Goal: Task Accomplishment & Management: Complete application form

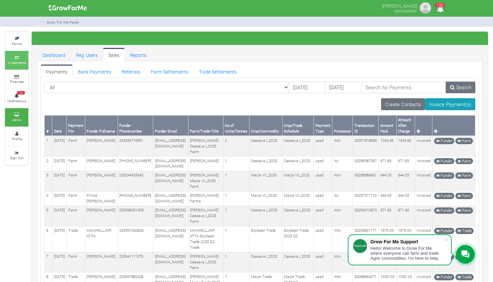
drag, startPoint x: 0, startPoint y: 0, endPoint x: 13, endPoint y: 57, distance: 58.2
click at [13, 57] on icon at bounding box center [17, 57] width 20 height 3
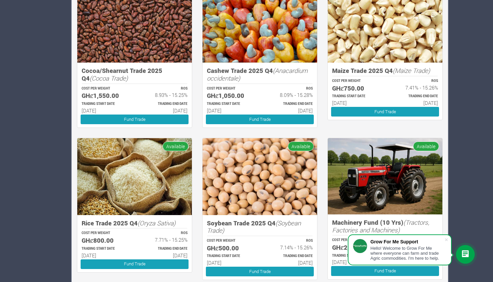
scroll to position [575, 0]
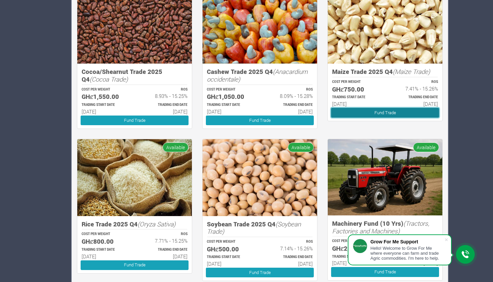
click at [397, 113] on link "Fund Trade" at bounding box center [385, 113] width 108 height 10
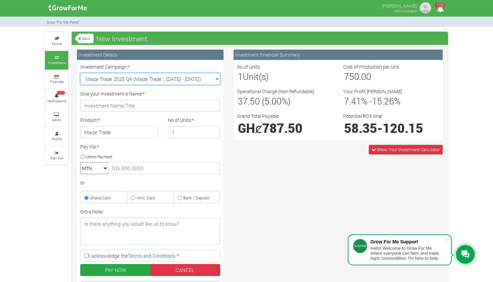
click at [216, 79] on select "Maize Trade 2025 Q4 (Maize Trade :: 01st Oct 2025 - 31st Mar 2026) Cashew Trade…" at bounding box center [150, 79] width 140 height 12
select select "46"
click at [80, 73] on select "Maize Trade 2025 Q4 (Maize Trade :: 01st Oct 2025 - 31st Mar 2026) Cashew Trade…" at bounding box center [150, 79] width 140 height 12
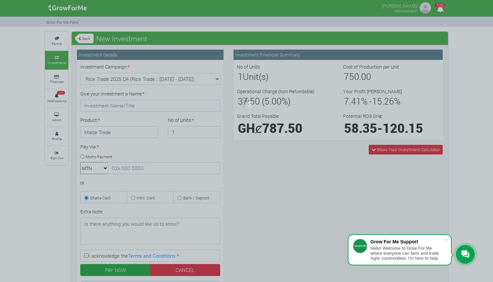
click at [218, 138] on div at bounding box center [246, 141] width 493 height 282
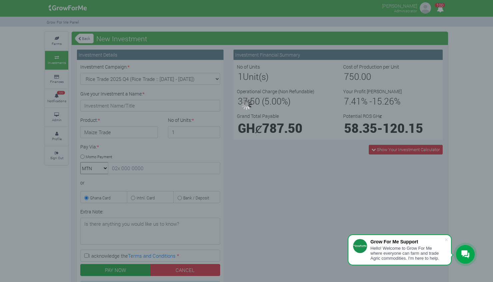
type input "1"
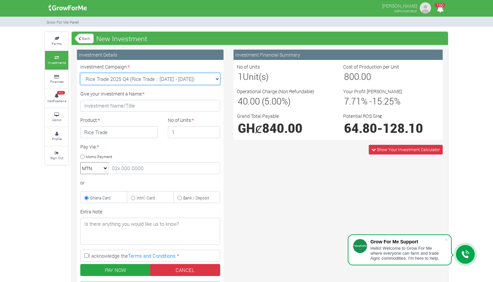
click at [217, 80] on select "Maize Trade 2025 Q4 (Maize Trade :: 01st Oct 2025 - 31st Mar 2026) Cashew Trade…" at bounding box center [150, 79] width 140 height 12
select select "44"
click at [80, 73] on select "Maize Trade 2025 Q4 (Maize Trade :: 01st Oct 2025 - 31st Mar 2026) Cashew Trade…" at bounding box center [150, 79] width 140 height 12
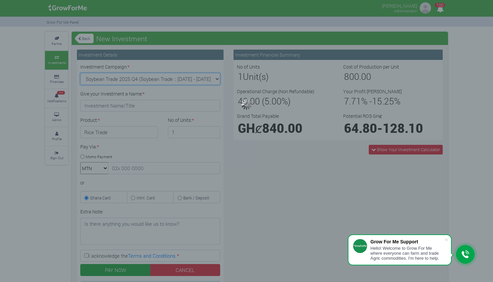
type input "1"
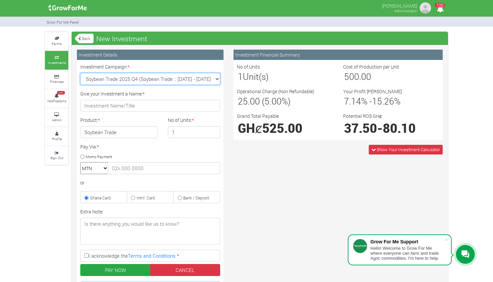
click at [215, 78] on select "Maize Trade 2025 Q4 (Maize Trade :: 01st Oct 2025 - 31st Mar 2026) Cashew Trade…" at bounding box center [150, 79] width 140 height 12
select select "45"
click at [80, 73] on select "Maize Trade 2025 Q4 (Maize Trade :: 01st Oct 2025 - 31st Mar 2026) Cashew Trade…" at bounding box center [150, 79] width 140 height 12
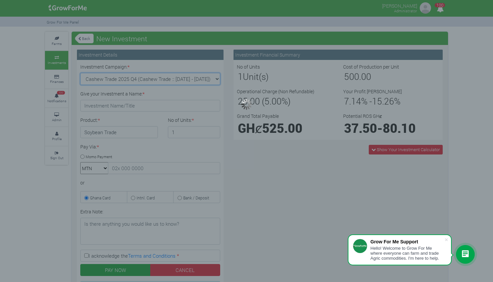
type input "1"
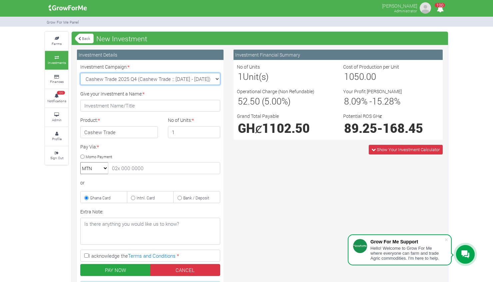
click at [218, 79] on select "Maize Trade 2025 Q4 (Maize Trade :: 01st Oct 2025 - 31st Mar 2026) Cashew Trade…" at bounding box center [150, 79] width 140 height 12
select select "47"
click at [80, 73] on select "Maize Trade 2025 Q4 (Maize Trade :: 01st Oct 2025 - 31st Mar 2026) Cashew Trade…" at bounding box center [150, 79] width 140 height 12
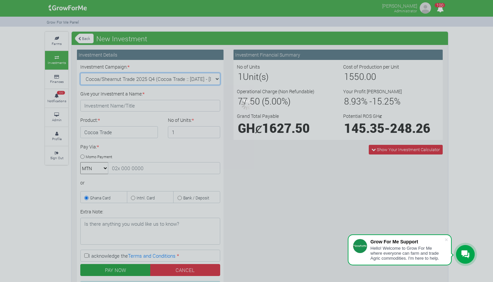
type input "1"
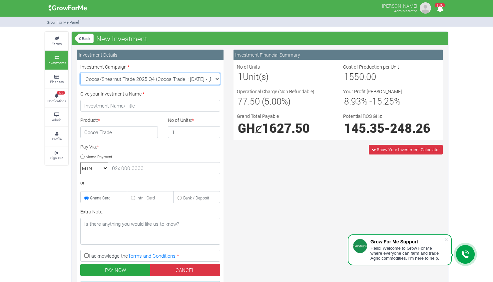
click at [215, 79] on select "Maize Trade 2025 Q4 (Maize Trade :: 01st Oct 2025 - 31st Mar 2026) Cashew Trade…" at bounding box center [150, 79] width 140 height 12
select select "44"
click at [80, 73] on select "Maize Trade 2025 Q4 (Maize Trade :: 01st Oct 2025 - 31st Mar 2026) Cashew Trade…" at bounding box center [150, 79] width 140 height 12
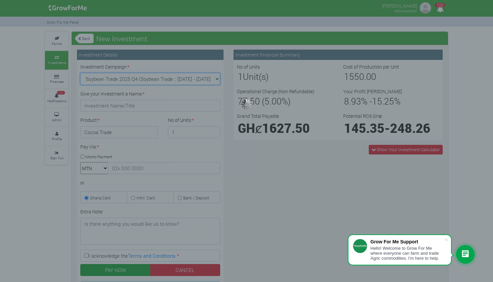
type input "1"
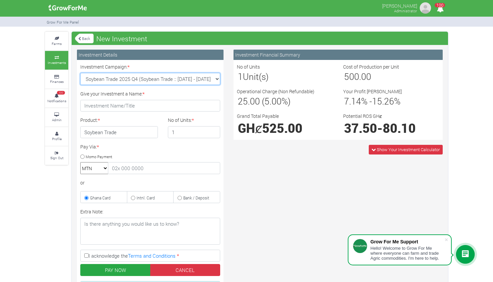
click at [217, 81] on select "Maize Trade 2025 Q4 (Maize Trade :: 01st Oct 2025 - 31st Mar 2026) Cashew Trade…" at bounding box center [150, 79] width 140 height 12
select select "47"
click at [80, 73] on select "Maize Trade 2025 Q4 (Maize Trade :: 01st Oct 2025 - 31st Mar 2026) Cashew Trade…" at bounding box center [150, 79] width 140 height 12
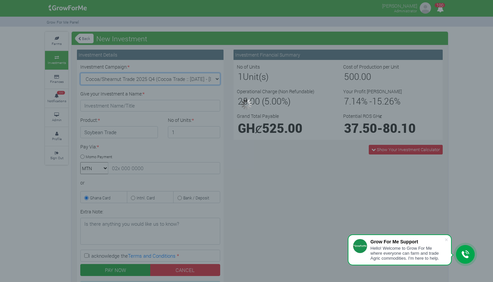
type input "1"
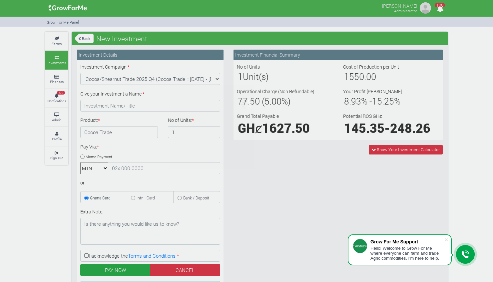
click at [219, 77] on div at bounding box center [246, 141] width 493 height 282
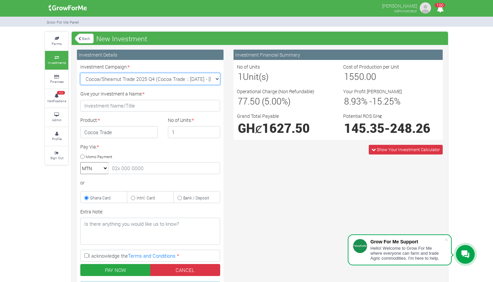
click at [216, 82] on select "Maize Trade 2025 Q4 (Maize Trade :: 01st Oct 2025 - 31st Mar 2026) Cashew Trade…" at bounding box center [150, 79] width 140 height 12
select select "45"
click at [80, 73] on select "Maize Trade 2025 Q4 (Maize Trade :: 01st Oct 2025 - 31st Mar 2026) Cashew Trade…" at bounding box center [150, 79] width 140 height 12
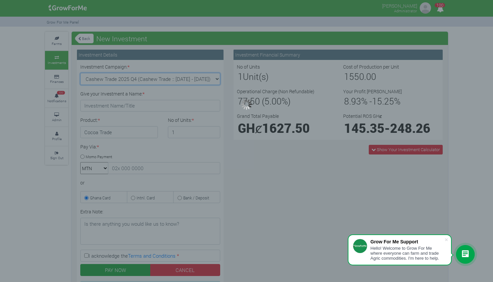
type input "1"
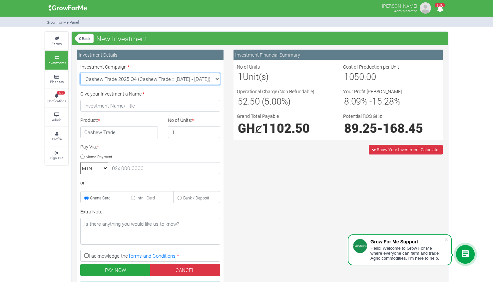
click at [216, 78] on select "Maize Trade 2025 Q4 (Maize Trade :: 01st Oct 2025 - 31st Mar 2026) Cashew Trade…" at bounding box center [150, 79] width 140 height 12
select select "43"
click at [80, 73] on select "Maize Trade 2025 Q4 (Maize Trade :: 01st Oct 2025 - 31st Mar 2026) Cashew Trade…" at bounding box center [150, 79] width 140 height 12
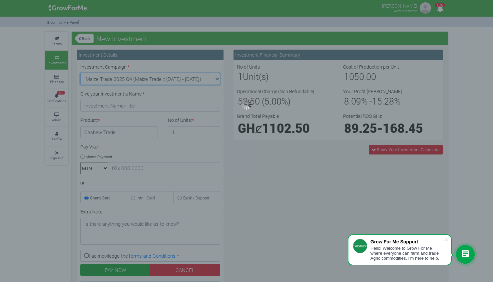
type input "1"
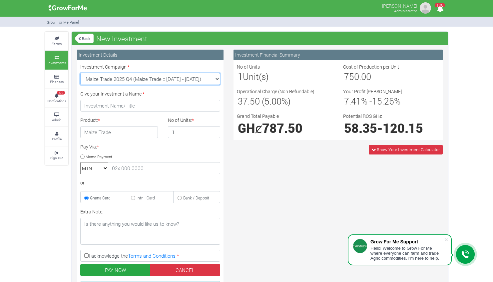
click at [217, 78] on select "Maize Trade 2025 Q4 (Maize Trade :: 01st Oct 2025 - 31st Mar 2026) Cashew Trade…" at bounding box center [150, 79] width 140 height 12
select select "46"
click at [80, 73] on select "Maize Trade 2025 Q4 (Maize Trade :: 01st Oct 2025 - 31st Mar 2026) Cashew Trade…" at bounding box center [150, 79] width 140 height 12
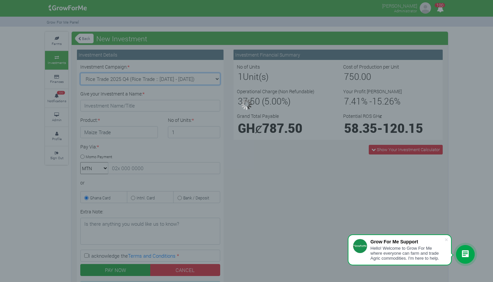
type input "1"
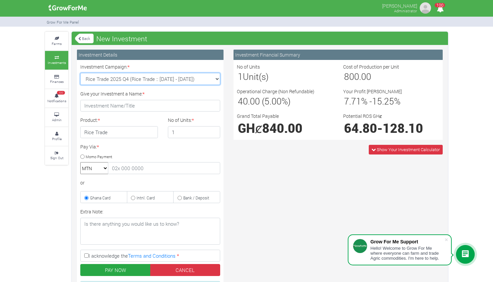
click at [212, 79] on select "Maize Trade 2025 Q4 (Maize Trade :: 01st Oct 2025 - 31st Mar 2026) Cashew Trade…" at bounding box center [150, 79] width 140 height 12
select select "44"
click at [80, 73] on select "Maize Trade 2025 Q4 (Maize Trade :: 01st Oct 2025 - 31st Mar 2026) Cashew Trade…" at bounding box center [150, 79] width 140 height 12
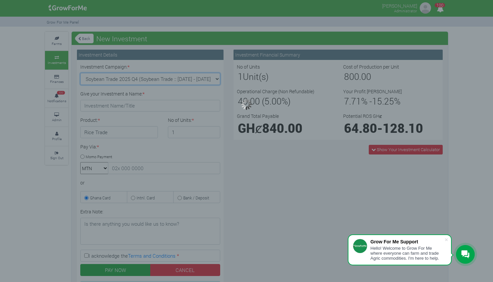
type input "1"
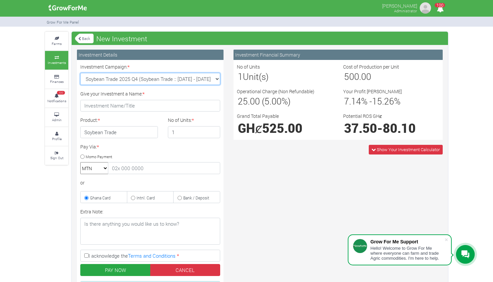
click at [215, 80] on select "Maize Trade 2025 Q4 (Maize Trade :: 01st Oct 2025 - 31st Mar 2026) Cashew Trade…" at bounding box center [150, 79] width 140 height 12
select select "47"
click at [80, 73] on select "Maize Trade 2025 Q4 (Maize Trade :: 01st Oct 2025 - 31st Mar 2026) Cashew Trade…" at bounding box center [150, 79] width 140 height 12
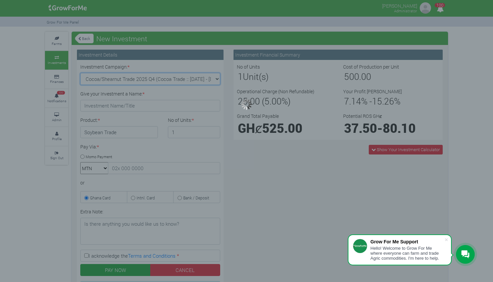
type input "1"
